Goal: Task Accomplishment & Management: Complete application form

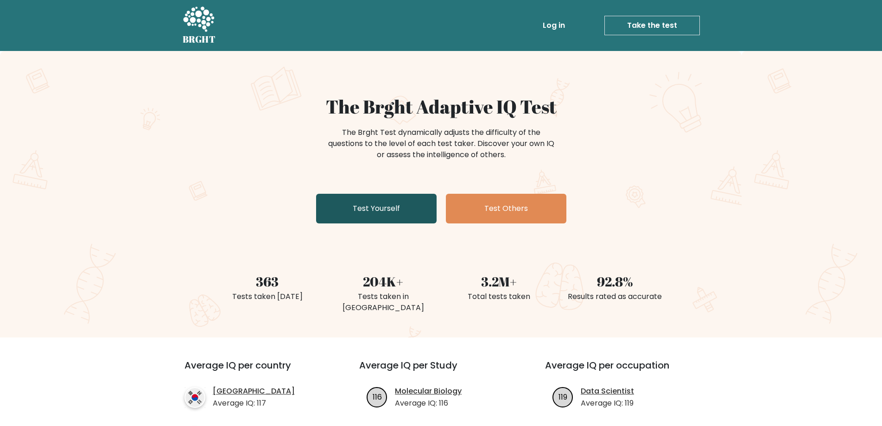
click at [400, 210] on link "Test Yourself" at bounding box center [376, 209] width 120 height 30
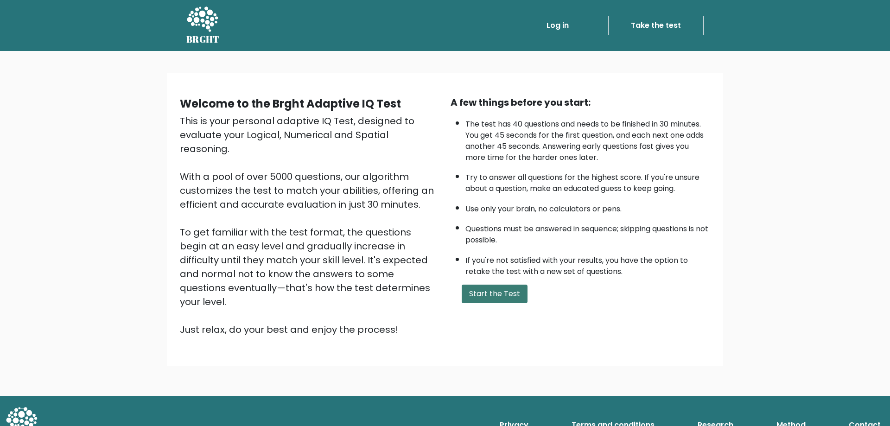
click at [507, 301] on button "Start the Test" at bounding box center [495, 294] width 66 height 19
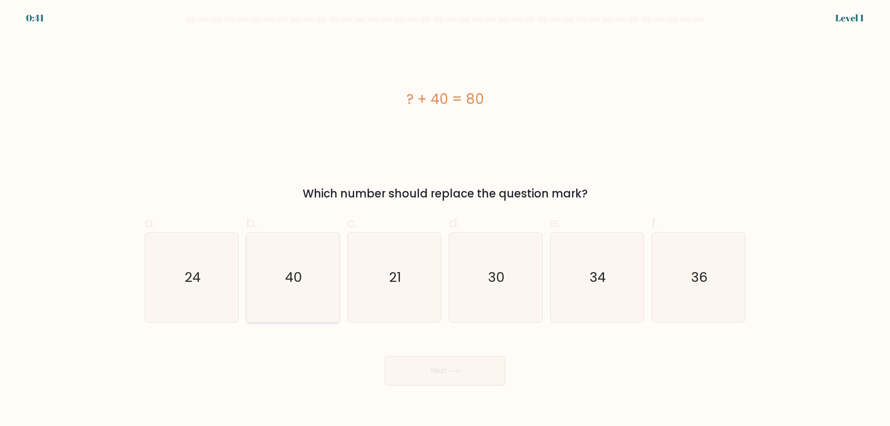
click at [297, 285] on text "40" at bounding box center [293, 277] width 17 height 19
click at [445, 219] on input "b. 40" at bounding box center [445, 216] width 0 height 6
radio input "true"
click at [474, 379] on button "Next" at bounding box center [445, 371] width 120 height 30
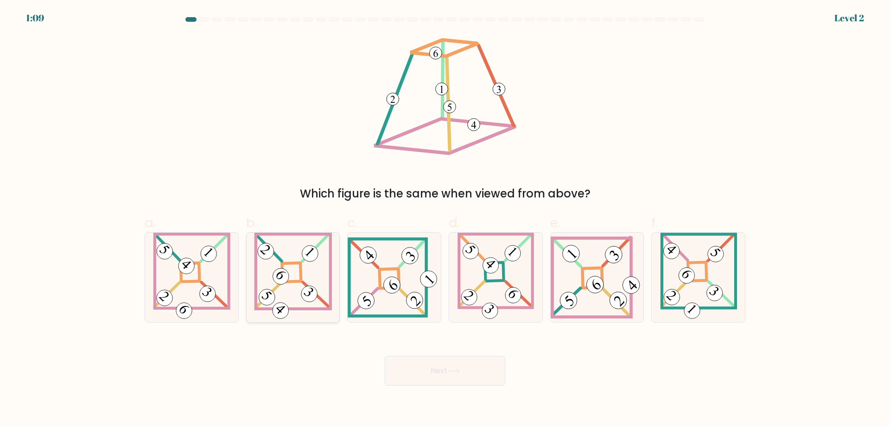
click at [293, 270] on icon at bounding box center [293, 277] width 78 height 89
click at [445, 219] on input "b." at bounding box center [445, 216] width 0 height 6
radio input "true"
click at [437, 378] on button "Next" at bounding box center [445, 371] width 120 height 30
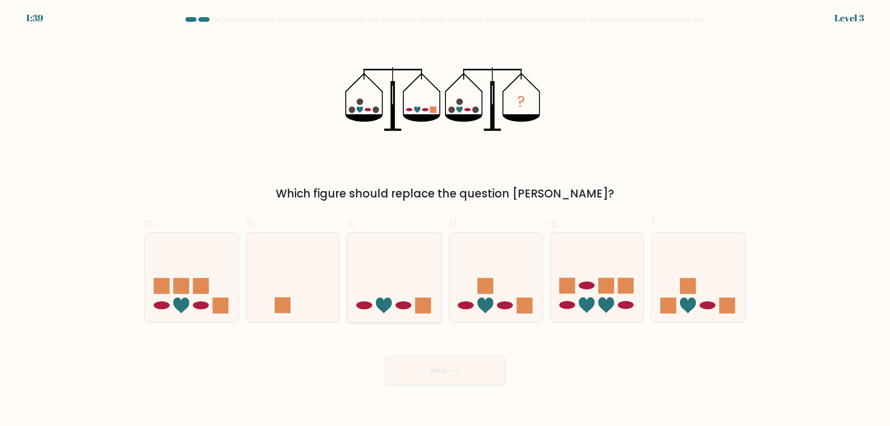
click at [406, 305] on ellipse at bounding box center [403, 305] width 16 height 8
click at [445, 219] on input "c." at bounding box center [445, 216] width 0 height 6
radio input "true"
click at [455, 366] on button "Next" at bounding box center [445, 371] width 120 height 30
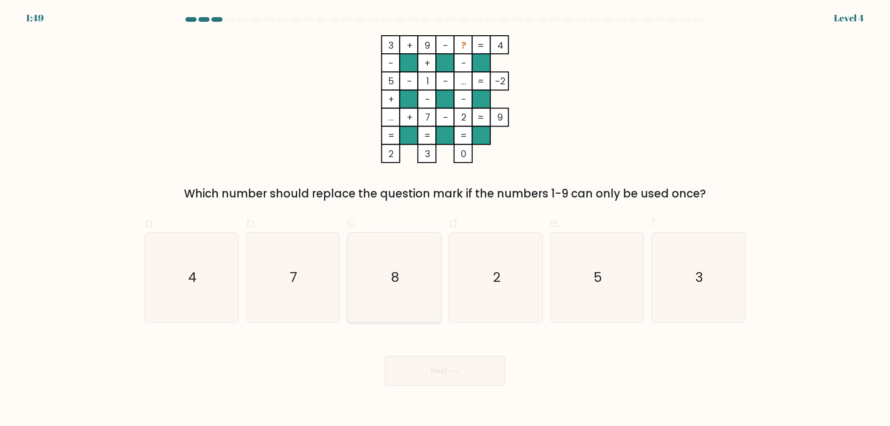
click at [403, 278] on icon "8" at bounding box center [393, 277] width 89 height 89
click at [445, 219] on input "c. 8" at bounding box center [445, 216] width 0 height 6
radio input "true"
click at [457, 363] on button "Next" at bounding box center [445, 371] width 120 height 30
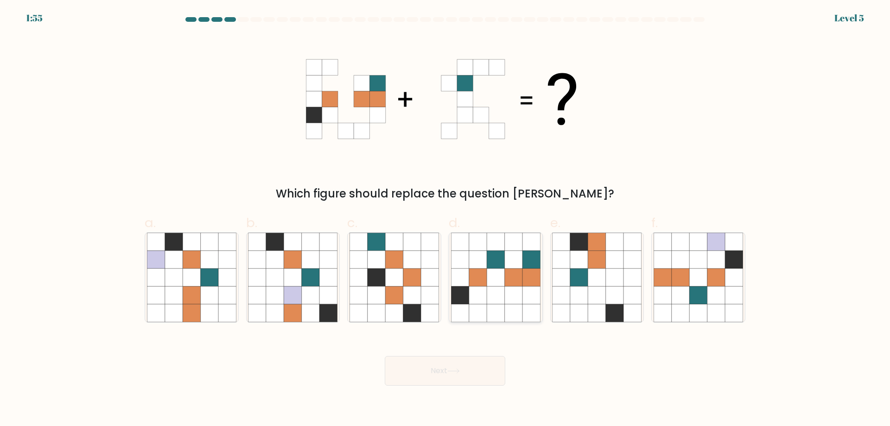
click at [517, 271] on icon at bounding box center [514, 277] width 18 height 18
click at [445, 219] on input "d." at bounding box center [445, 216] width 0 height 6
radio input "true"
click at [463, 372] on button "Next" at bounding box center [445, 371] width 120 height 30
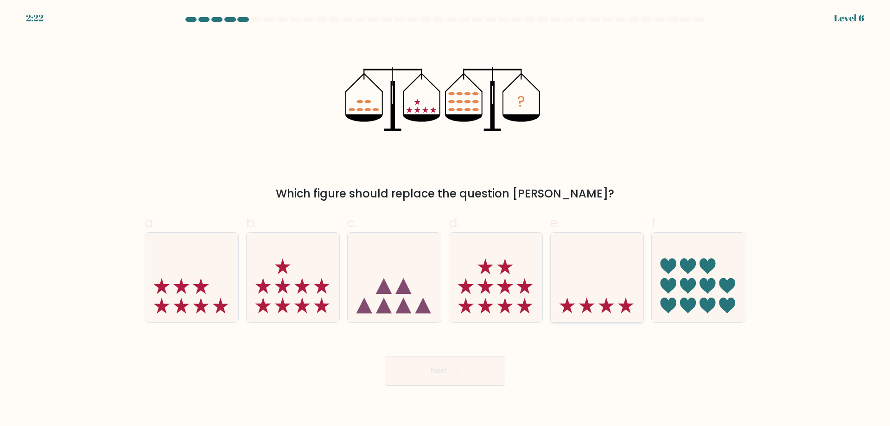
drag, startPoint x: 713, startPoint y: 294, endPoint x: 631, endPoint y: 285, distance: 83.1
click at [712, 294] on icon at bounding box center [698, 277] width 93 height 77
click at [445, 219] on input "f." at bounding box center [445, 216] width 0 height 6
radio input "true"
click at [463, 378] on button "Next" at bounding box center [445, 371] width 120 height 30
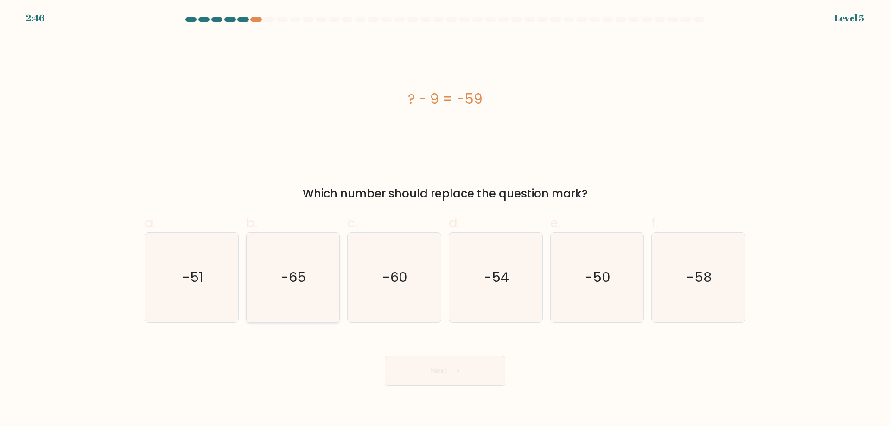
click at [308, 285] on icon "-65" at bounding box center [292, 277] width 89 height 89
click at [445, 219] on input "b. -65" at bounding box center [445, 216] width 0 height 6
radio input "true"
click at [593, 285] on text "-50" at bounding box center [597, 277] width 25 height 19
click at [445, 219] on input "e. -50" at bounding box center [445, 216] width 0 height 6
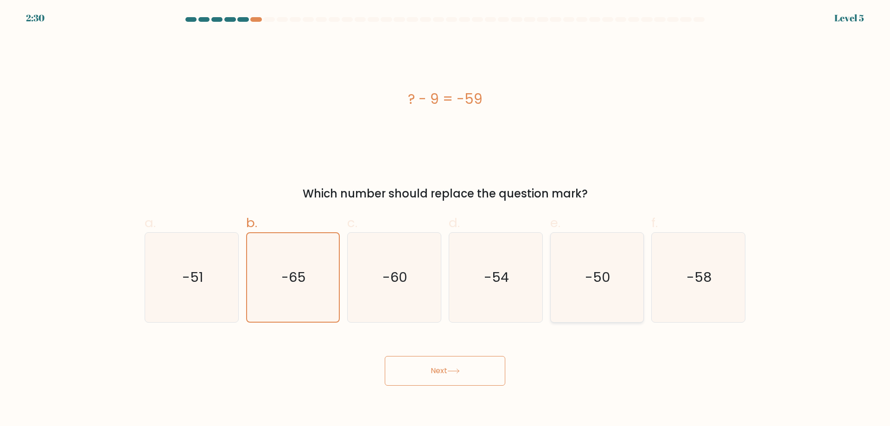
radio input "true"
click at [468, 375] on button "Next" at bounding box center [445, 371] width 120 height 30
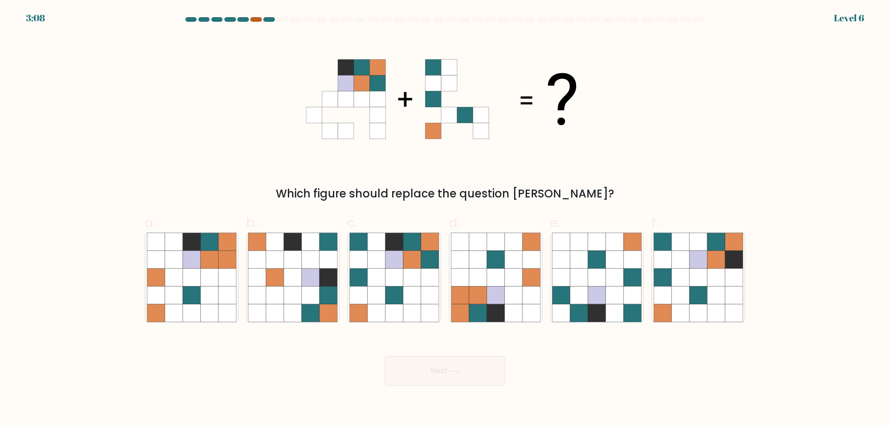
click at [257, 20] on div at bounding box center [255, 19] width 11 height 5
click at [254, 19] on div at bounding box center [255, 19] width 11 height 5
click at [400, 283] on icon at bounding box center [394, 277] width 18 height 18
click at [445, 219] on input "c." at bounding box center [445, 216] width 0 height 6
radio input "true"
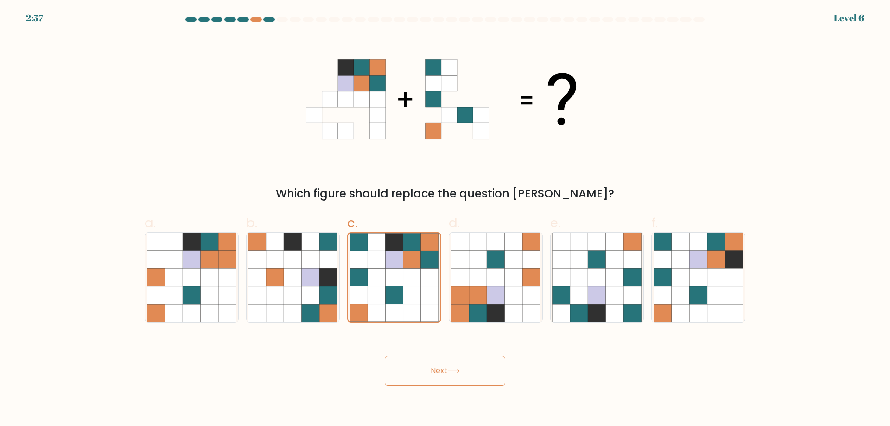
click at [443, 374] on button "Next" at bounding box center [445, 371] width 120 height 30
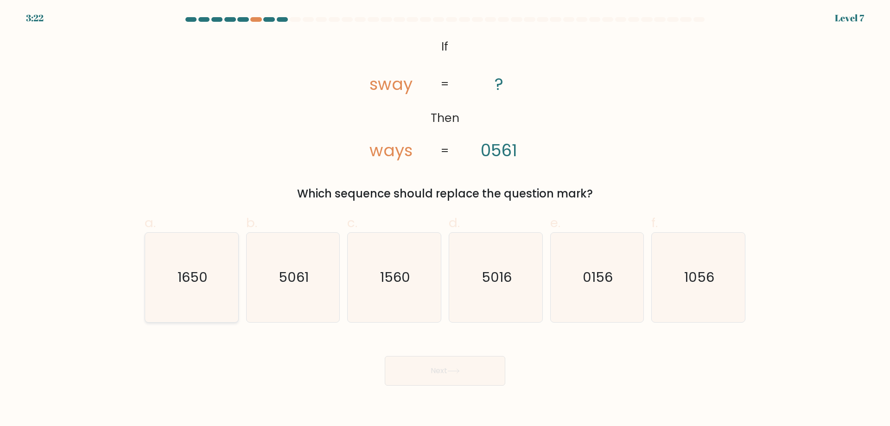
click at [198, 274] on text "1650" at bounding box center [192, 277] width 30 height 19
click at [445, 219] on input "a. 1650" at bounding box center [445, 216] width 0 height 6
radio input "true"
click at [479, 374] on button "Next" at bounding box center [445, 371] width 120 height 30
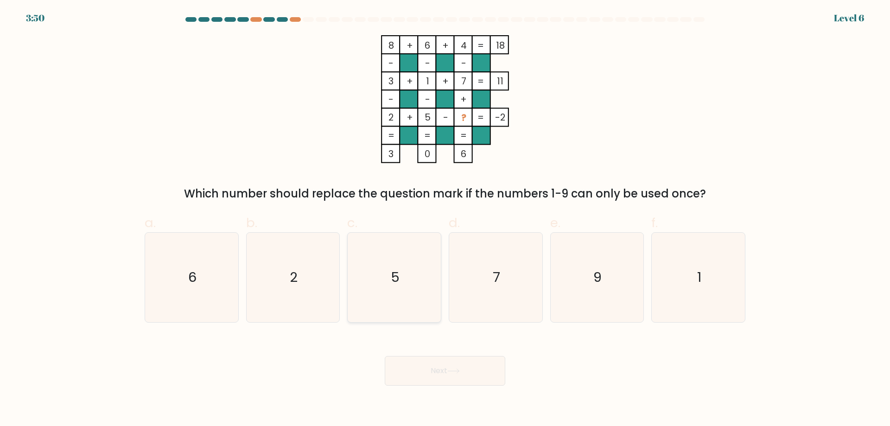
click at [400, 284] on icon "5" at bounding box center [393, 277] width 89 height 89
click at [445, 219] on input "c. 5" at bounding box center [445, 216] width 0 height 6
radio input "true"
click at [450, 374] on button "Next" at bounding box center [445, 371] width 120 height 30
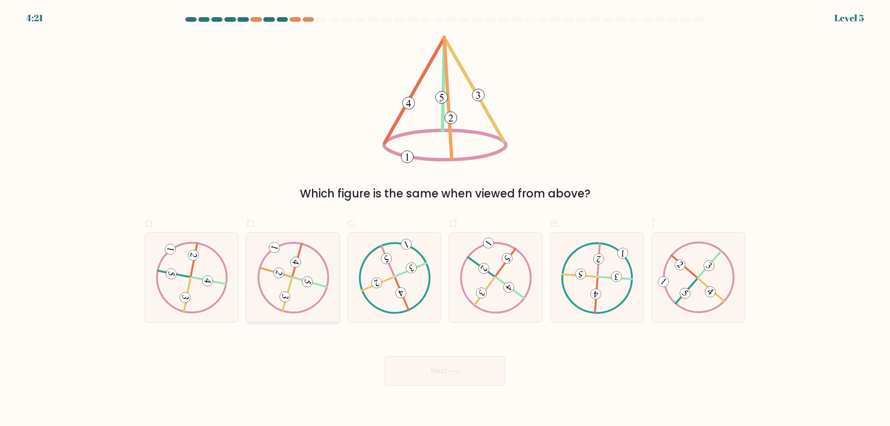
click at [297, 259] on 731 at bounding box center [295, 262] width 13 height 13
click at [445, 219] on input "b." at bounding box center [445, 216] width 0 height 6
radio input "true"
click at [441, 369] on button "Next" at bounding box center [445, 371] width 120 height 30
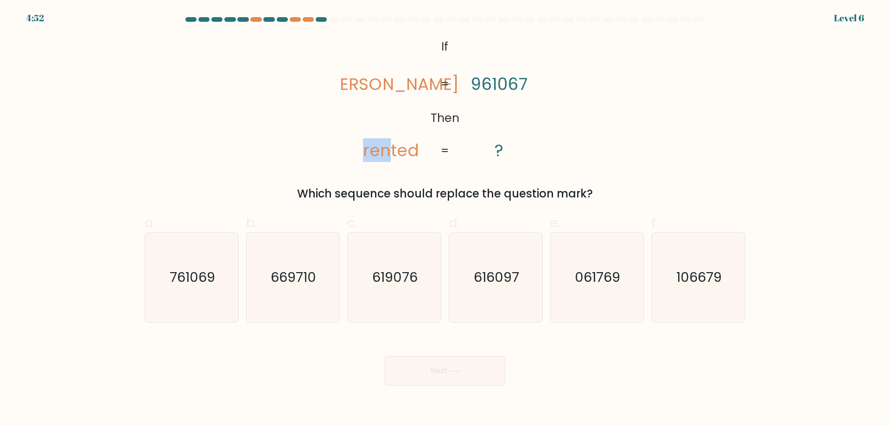
drag, startPoint x: 365, startPoint y: 156, endPoint x: 392, endPoint y: 155, distance: 27.4
click at [392, 155] on tspan "rented" at bounding box center [391, 150] width 56 height 24
click at [393, 99] on icon "@import url('[URL][DOMAIN_NAME]); If Then [PERSON_NAME] rented 961067 ? = =" at bounding box center [445, 99] width 208 height 128
drag, startPoint x: 394, startPoint y: 85, endPoint x: 417, endPoint y: 85, distance: 22.2
click at [417, 85] on tspan "[PERSON_NAME]" at bounding box center [390, 84] width 135 height 24
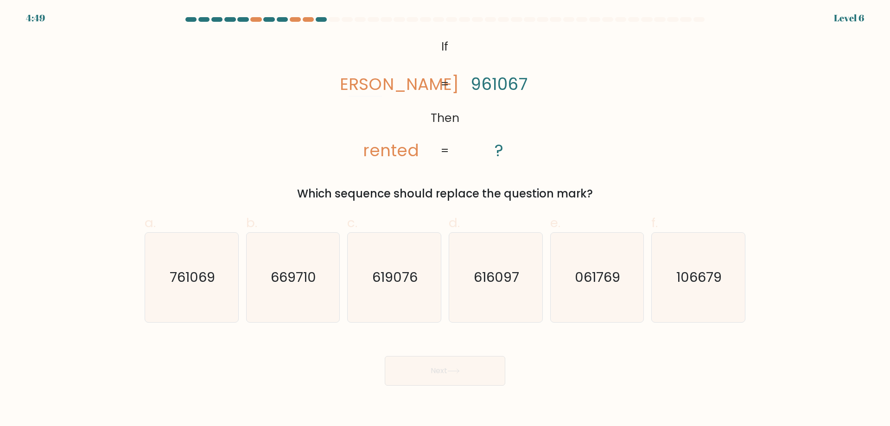
click at [442, 102] on icon "@import url('[URL][DOMAIN_NAME]); If Then [PERSON_NAME] rented 961067 ? = =" at bounding box center [445, 99] width 208 height 128
click at [200, 277] on text "761069" at bounding box center [192, 277] width 45 height 19
click at [445, 219] on input "a. 761069" at bounding box center [445, 216] width 0 height 6
radio input "true"
click at [451, 369] on icon at bounding box center [453, 370] width 13 height 5
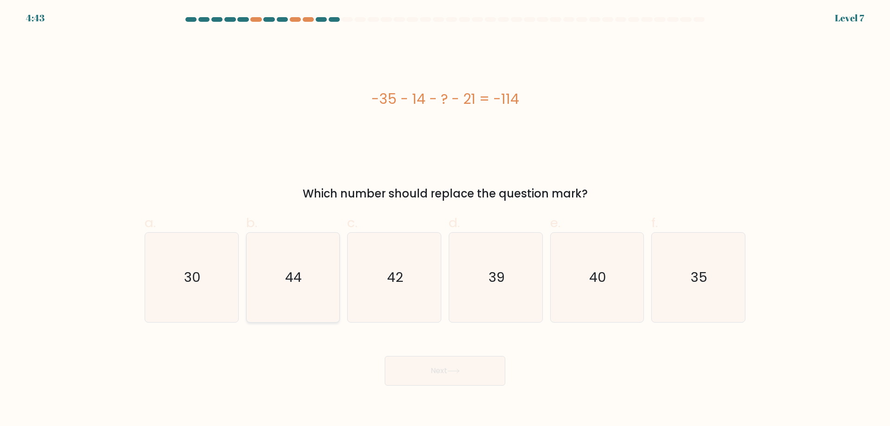
click at [299, 279] on text "44" at bounding box center [293, 277] width 17 height 19
click at [445, 219] on input "b. 44" at bounding box center [445, 216] width 0 height 6
radio input "true"
click at [470, 372] on button "Next" at bounding box center [445, 371] width 120 height 30
click at [454, 380] on button "Next" at bounding box center [445, 371] width 120 height 30
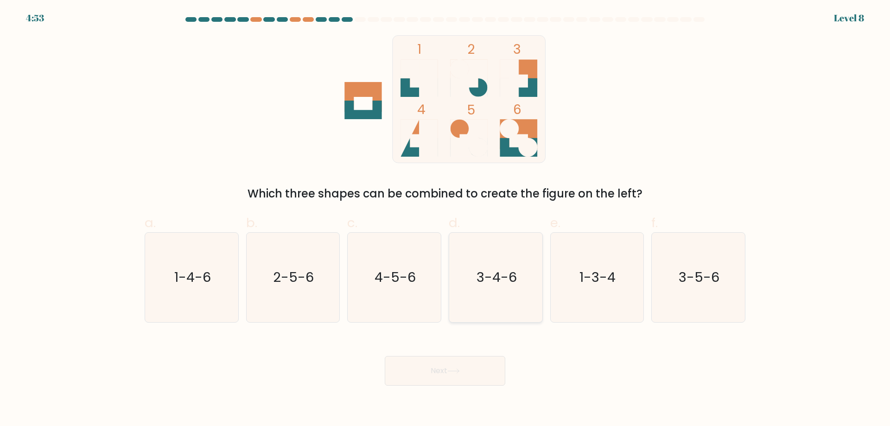
click at [496, 275] on text "3-4-6" at bounding box center [496, 277] width 40 height 19
click at [445, 219] on input "d. 3-4-6" at bounding box center [445, 216] width 0 height 6
radio input "true"
click at [473, 372] on button "Next" at bounding box center [445, 371] width 120 height 30
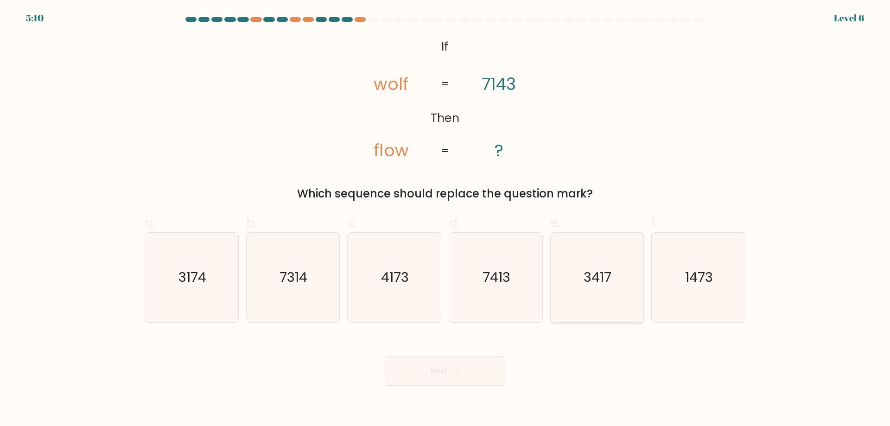
click at [598, 279] on text "3417" at bounding box center [598, 277] width 28 height 19
click at [445, 219] on input "e. 3417" at bounding box center [445, 216] width 0 height 6
radio input "true"
drag, startPoint x: 436, startPoint y: 359, endPoint x: 438, endPoint y: 373, distance: 14.6
click at [436, 365] on button "Next" at bounding box center [445, 371] width 120 height 30
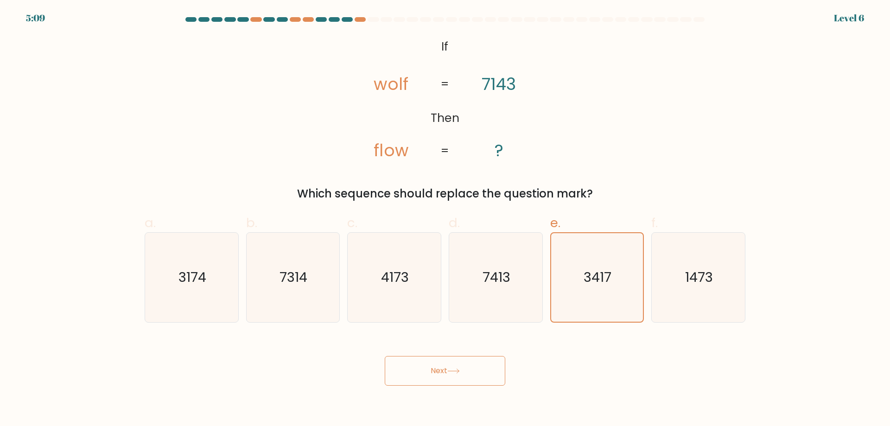
click at [438, 373] on button "Next" at bounding box center [445, 371] width 120 height 30
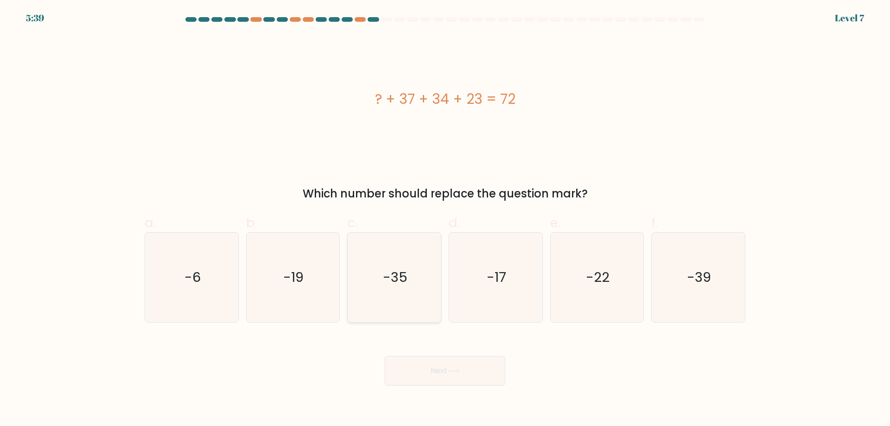
click at [403, 274] on text "-35" at bounding box center [395, 277] width 25 height 19
click at [445, 219] on input "c. -35" at bounding box center [445, 216] width 0 height 6
radio input "true"
click at [590, 328] on form "a." at bounding box center [445, 201] width 890 height 368
click at [599, 282] on text "-22" at bounding box center [598, 277] width 24 height 19
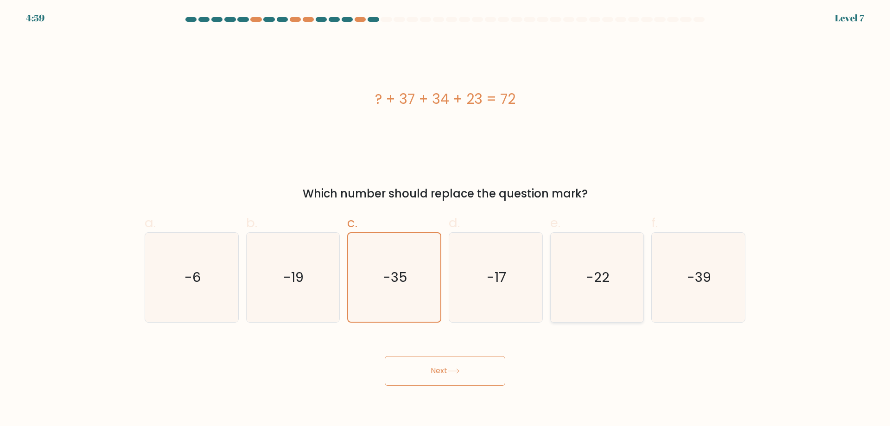
click at [445, 219] on input "e. -22" at bounding box center [445, 216] width 0 height 6
radio input "true"
click at [427, 378] on button "Next" at bounding box center [445, 371] width 120 height 30
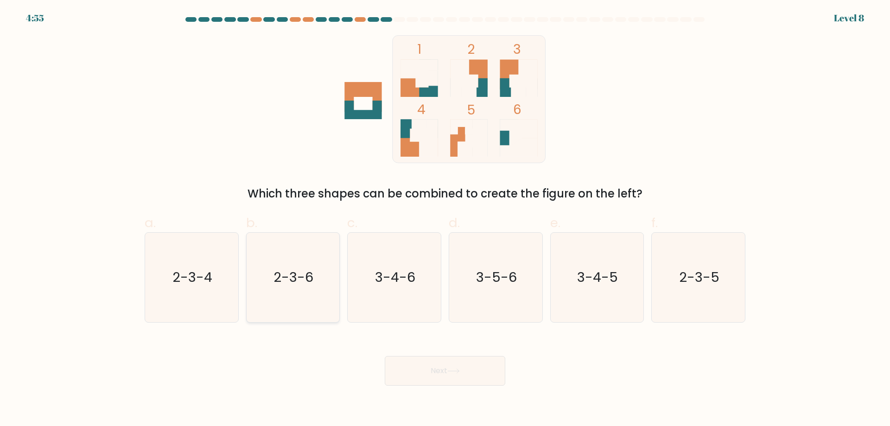
click at [291, 287] on icon "2-3-6" at bounding box center [292, 277] width 89 height 89
click at [445, 219] on input "b. 2-3-6" at bounding box center [445, 216] width 0 height 6
radio input "true"
drag, startPoint x: 440, startPoint y: 356, endPoint x: 442, endPoint y: 372, distance: 15.9
click at [440, 360] on button "Next" at bounding box center [445, 371] width 120 height 30
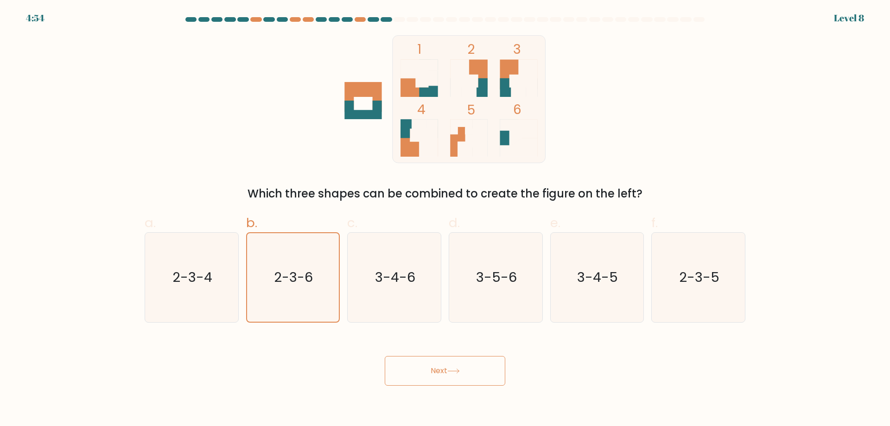
click at [445, 375] on button "Next" at bounding box center [445, 371] width 120 height 30
click at [444, 370] on button "Next" at bounding box center [445, 371] width 120 height 30
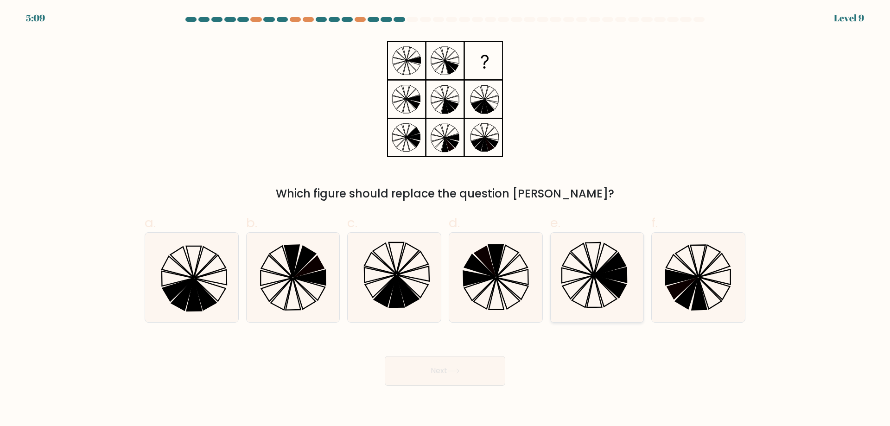
click at [608, 273] on icon at bounding box center [611, 274] width 32 height 15
click at [445, 219] on input "e." at bounding box center [445, 216] width 0 height 6
radio input "true"
click at [458, 367] on button "Next" at bounding box center [445, 371] width 120 height 30
click at [427, 378] on button "Next" at bounding box center [445, 371] width 120 height 30
